Goal: Transaction & Acquisition: Purchase product/service

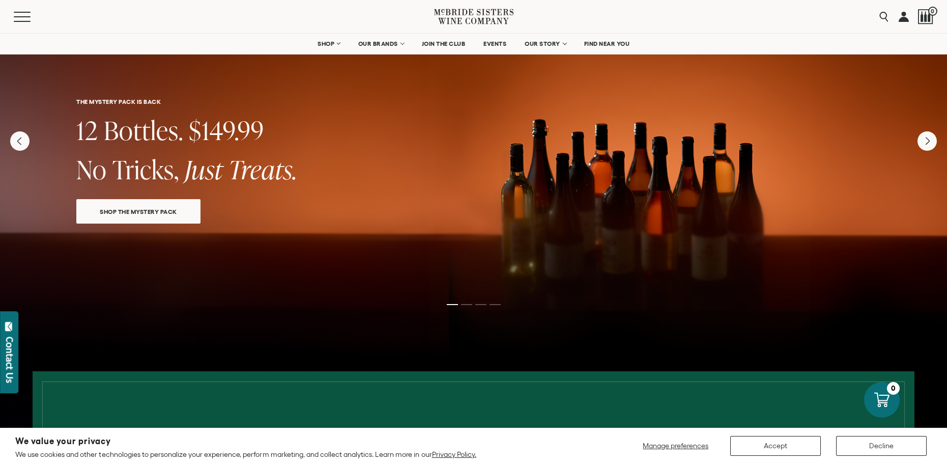
scroll to position [40, 0]
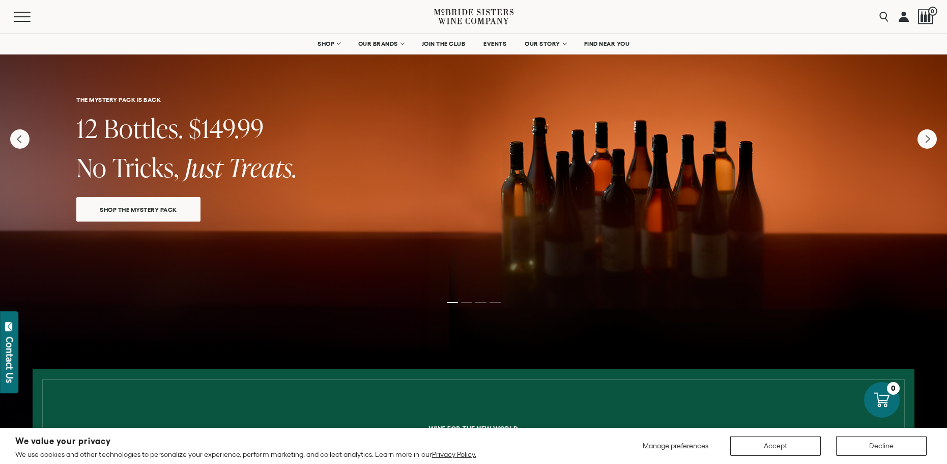
click at [106, 214] on link "SHOP THE MYSTERY PACK" at bounding box center [138, 209] width 124 height 24
